Goal: Transaction & Acquisition: Obtain resource

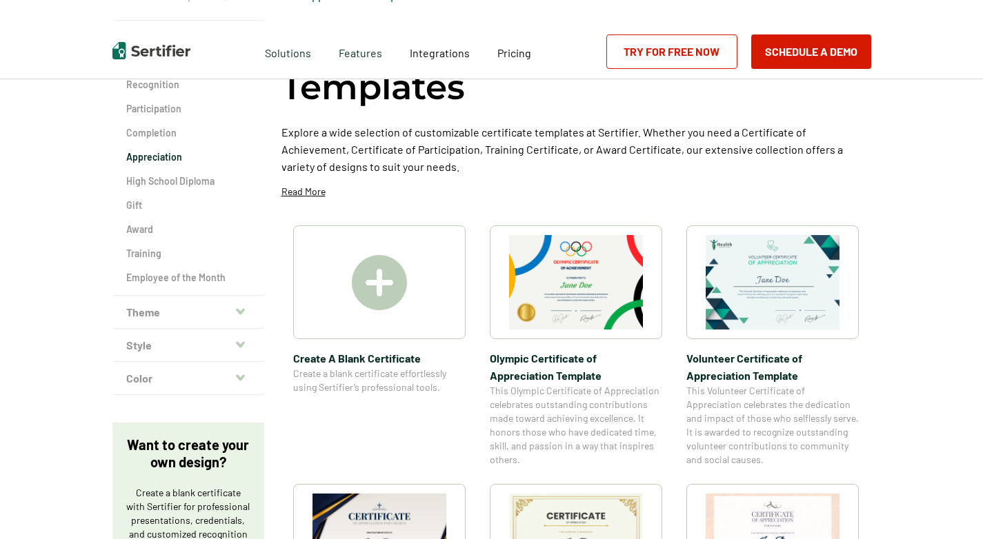
scroll to position [138, 0]
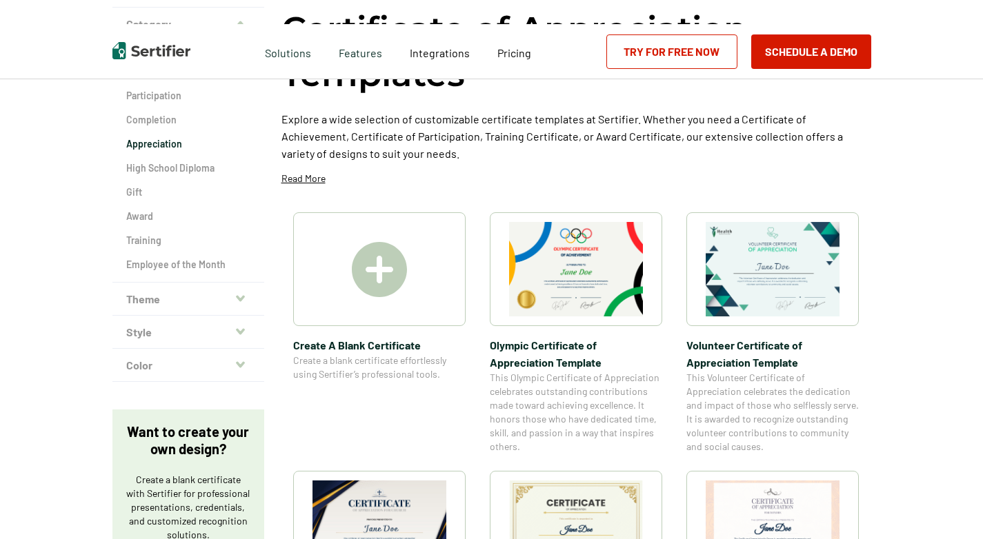
click at [381, 283] on img at bounding box center [379, 269] width 55 height 55
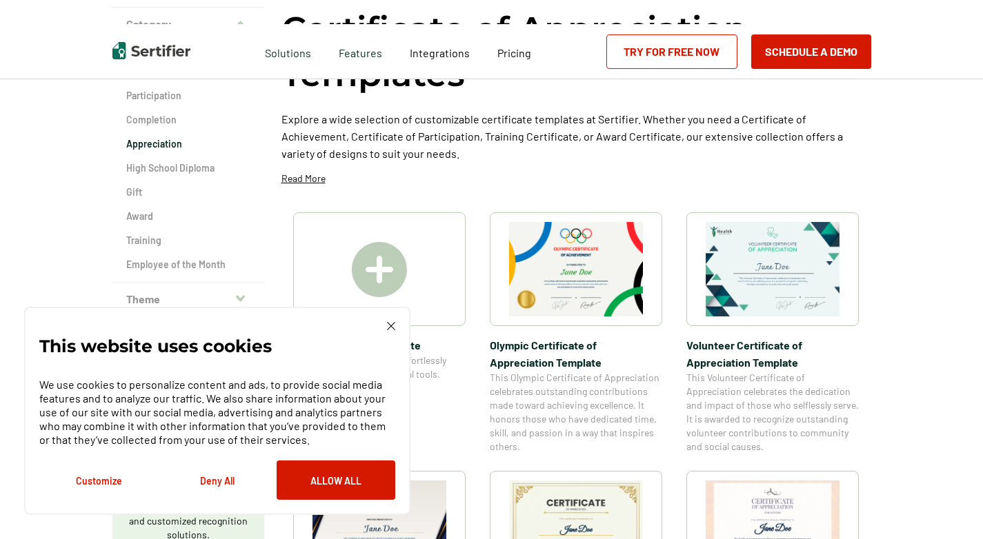
scroll to position [0, 0]
click at [310, 478] on button "Allow All" at bounding box center [336, 480] width 119 height 39
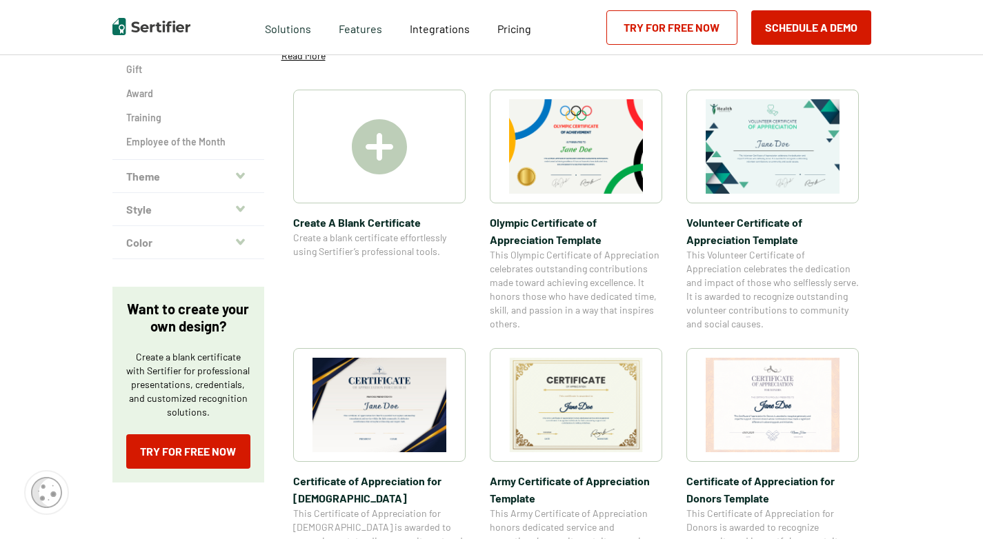
scroll to position [414, 0]
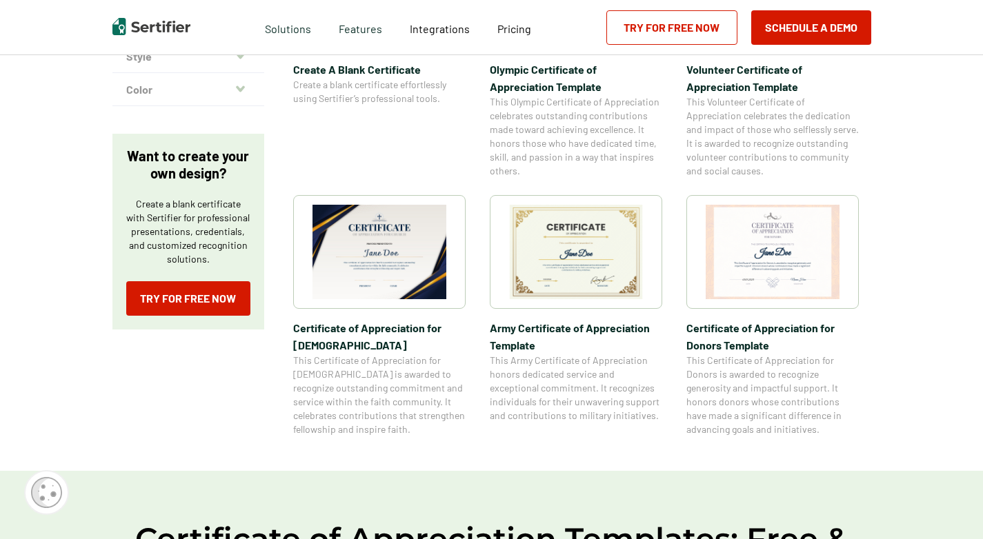
click at [370, 244] on img at bounding box center [380, 252] width 134 height 95
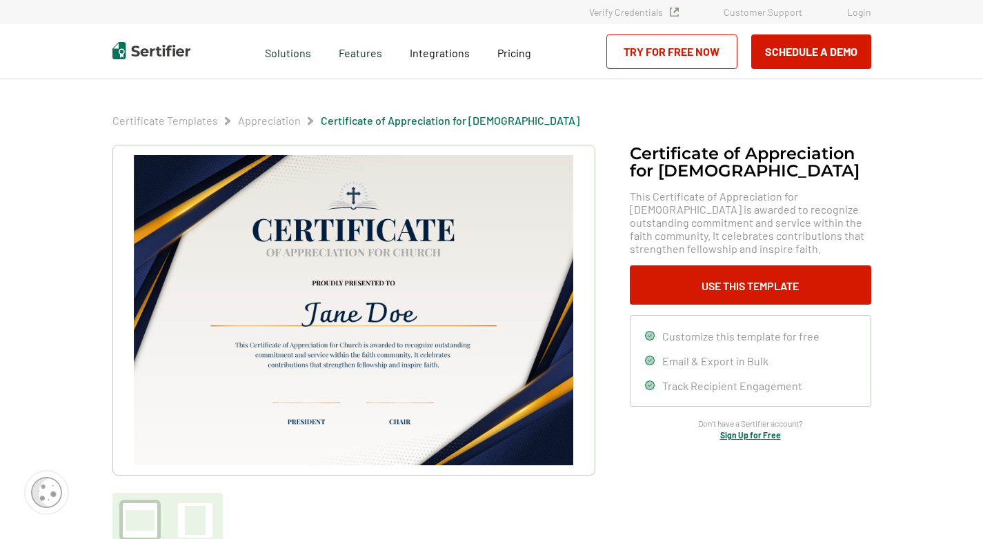
click at [395, 291] on img at bounding box center [353, 310] width 439 height 310
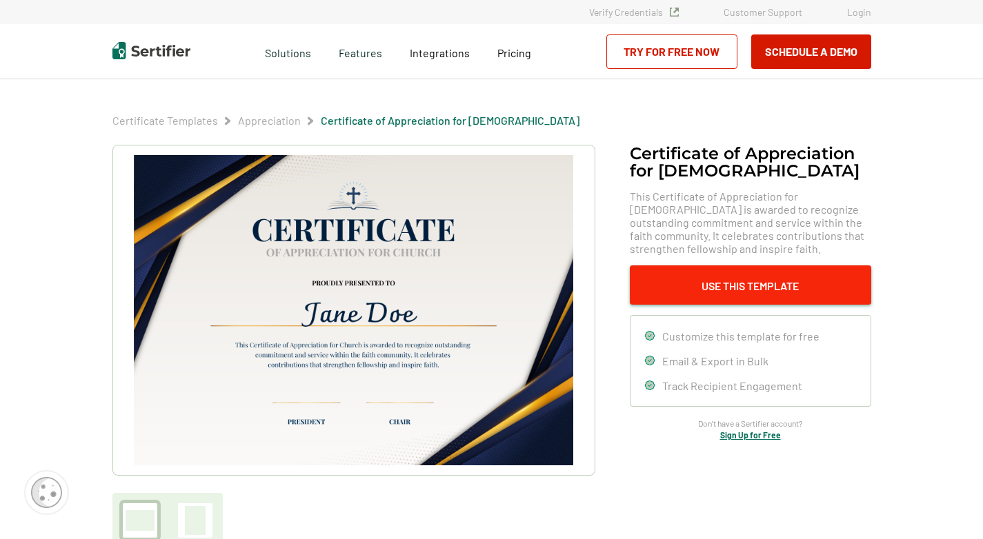
click at [722, 286] on button "Use This Template" at bounding box center [750, 285] width 241 height 39
